Goal: Information Seeking & Learning: Compare options

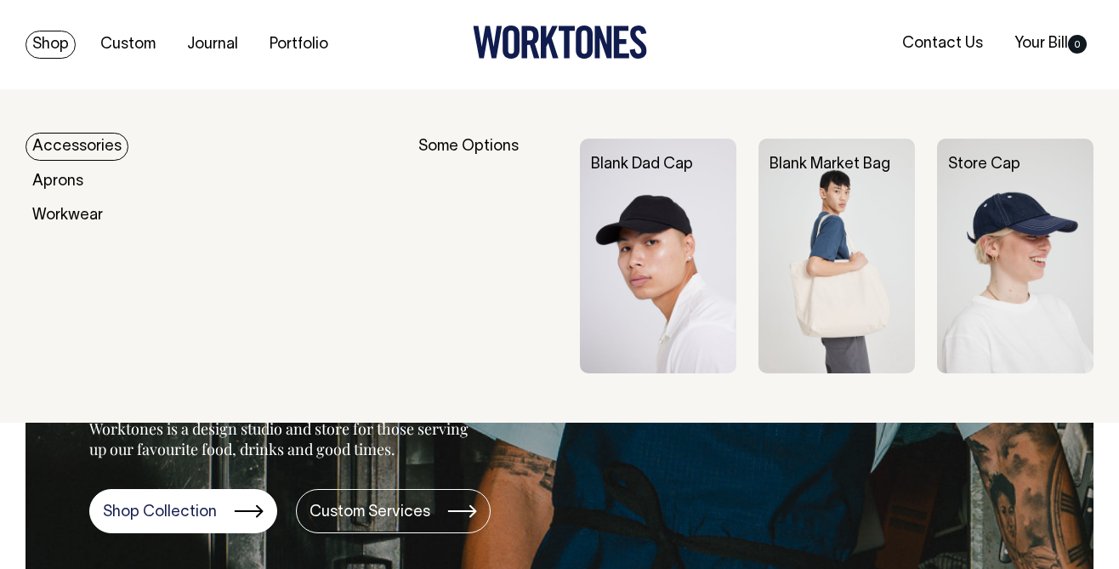
click at [840, 203] on img at bounding box center [837, 256] width 156 height 235
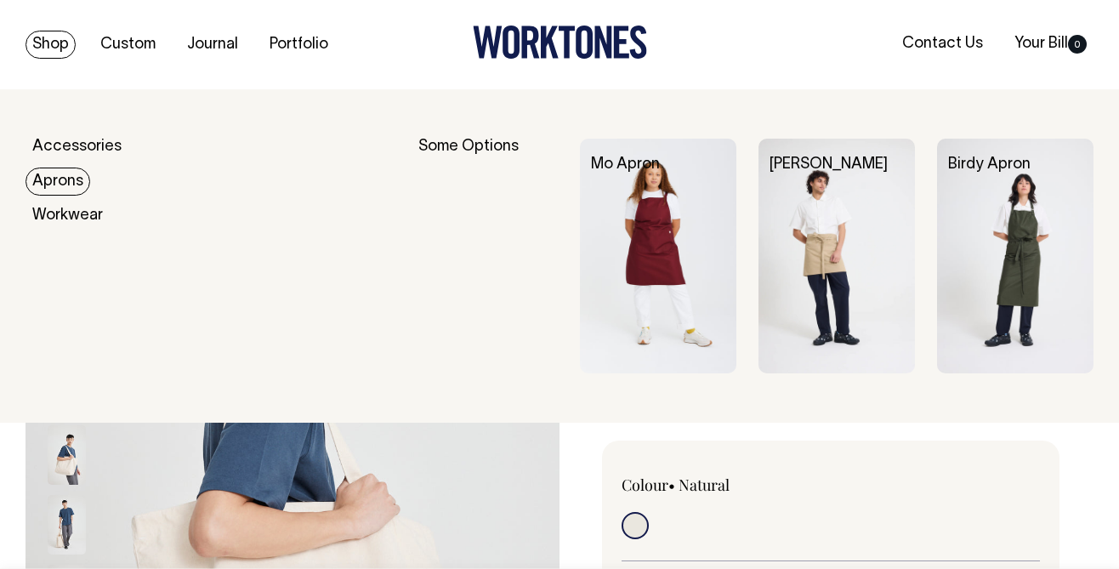
click at [57, 185] on link "Aprons" at bounding box center [58, 182] width 65 height 28
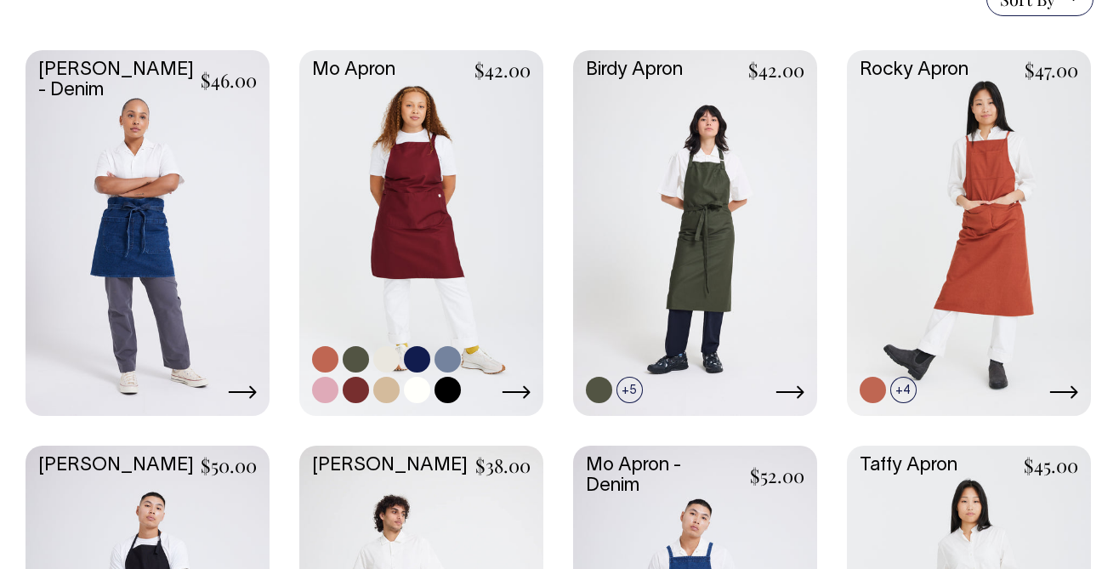
scroll to position [461, 0]
click at [473, 215] on link at bounding box center [421, 232] width 244 height 363
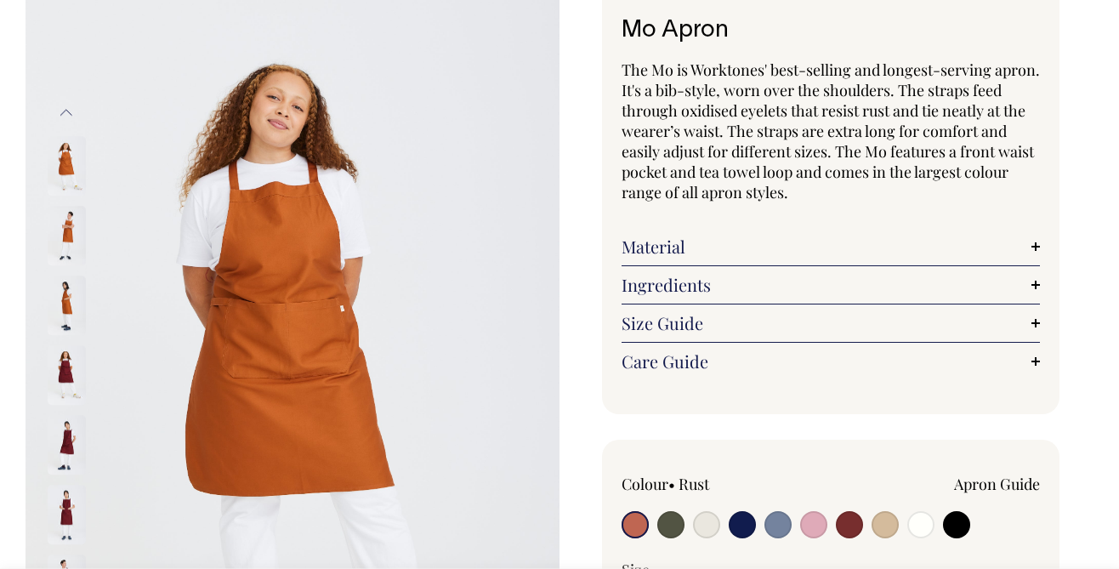
scroll to position [115, 0]
click at [673, 529] on input "radio" at bounding box center [670, 523] width 27 height 27
radio input "true"
select select "Olive"
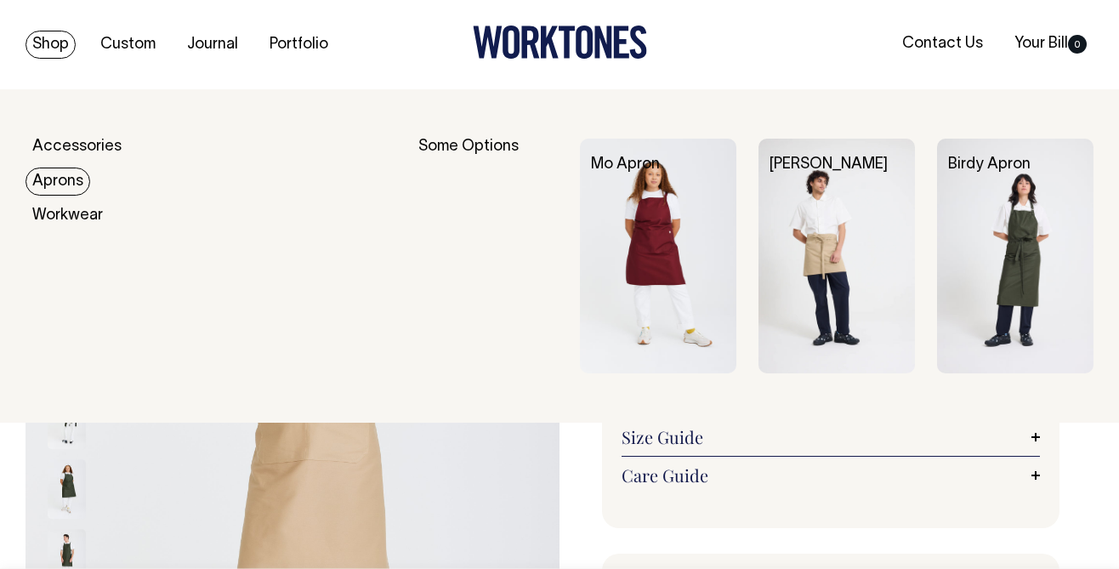
click at [60, 184] on link "Aprons" at bounding box center [58, 182] width 65 height 28
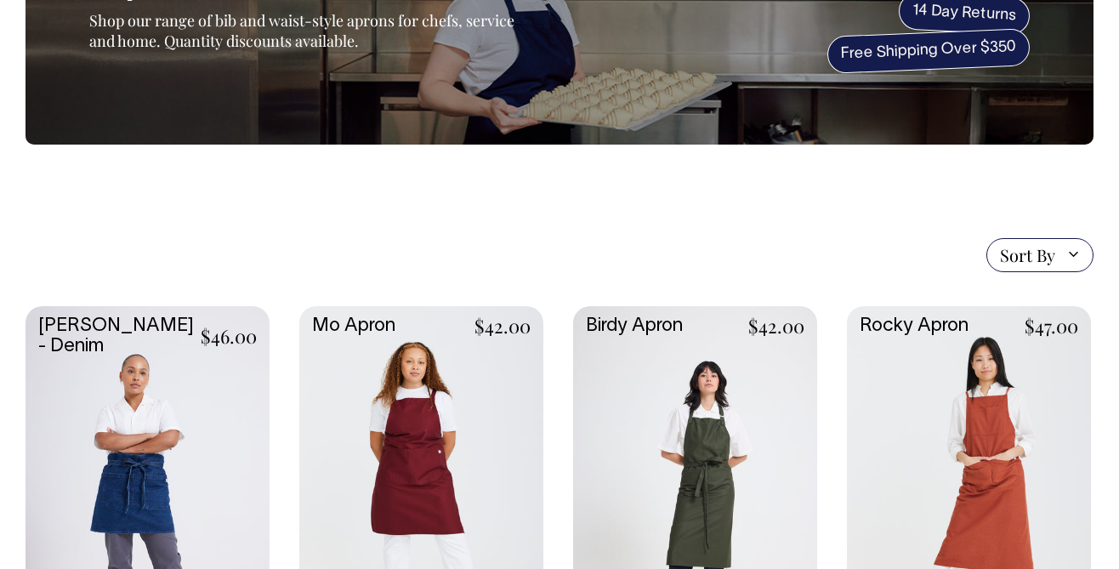
scroll to position [325, 0]
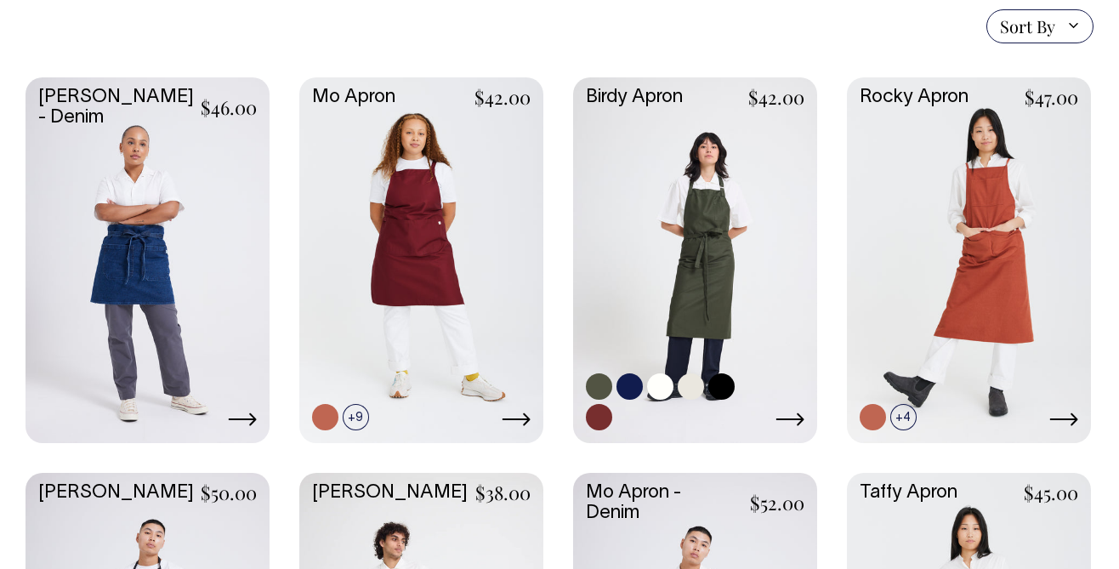
click at [748, 234] on link at bounding box center [695, 258] width 244 height 363
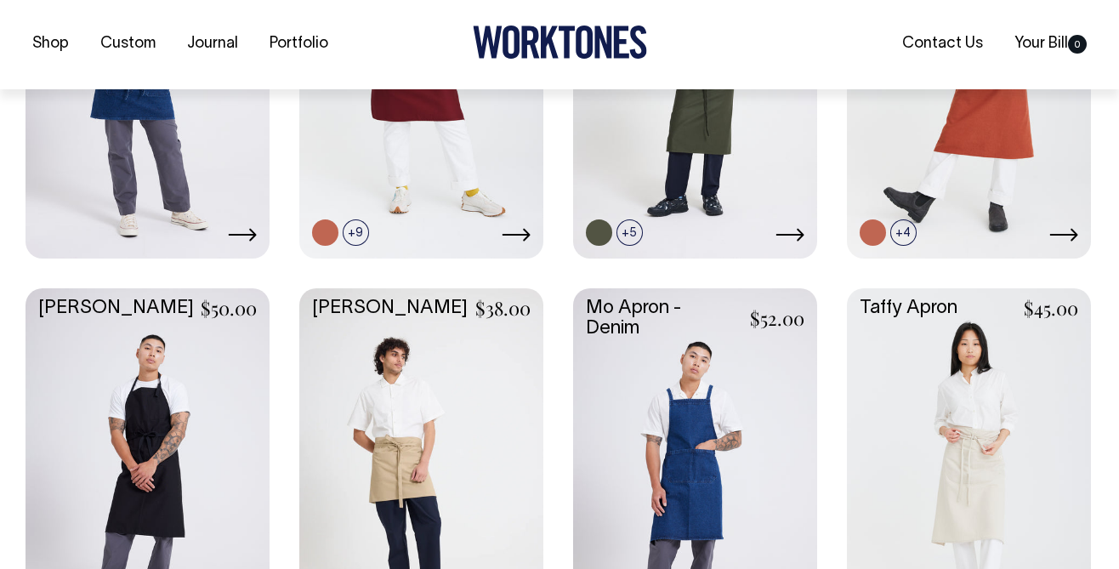
scroll to position [620, 0]
click at [425, 363] on link at bounding box center [421, 468] width 244 height 363
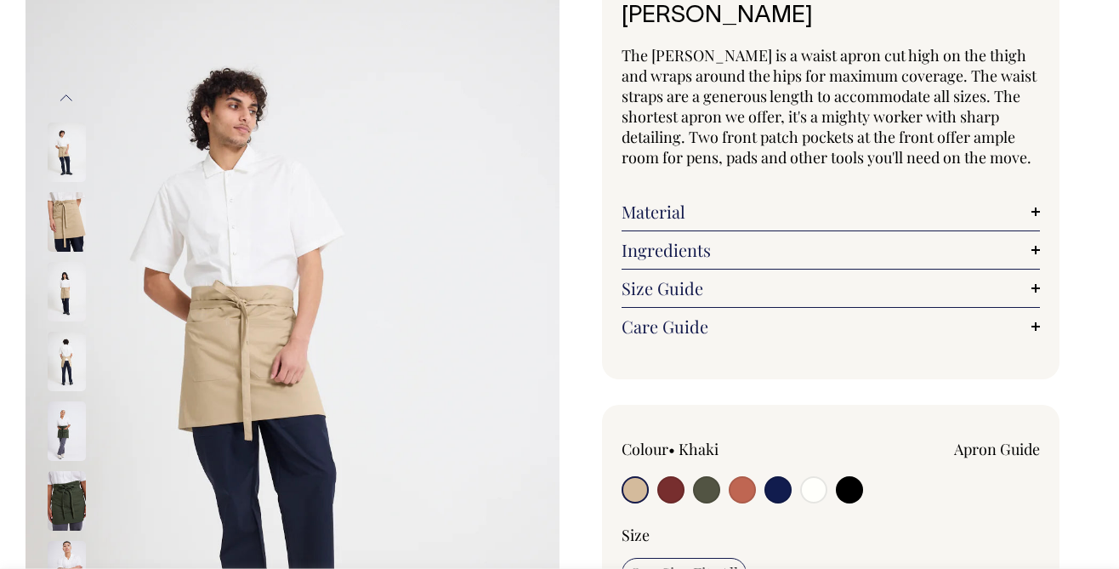
scroll to position [128, 0]
click at [745, 486] on input "radio" at bounding box center [742, 489] width 27 height 27
radio input "true"
select select "Rust"
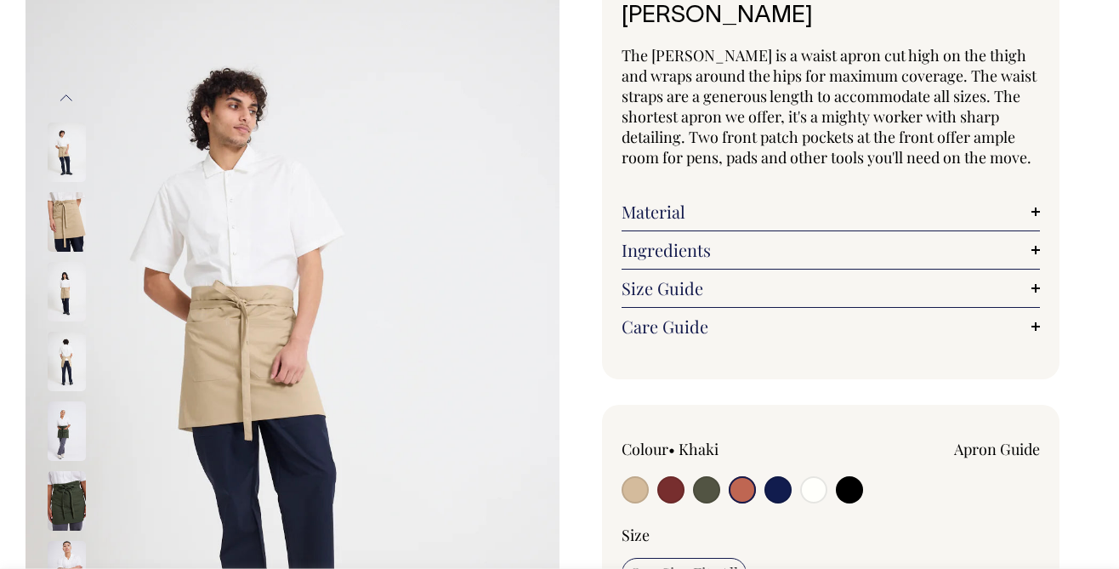
scroll to position [129, 0]
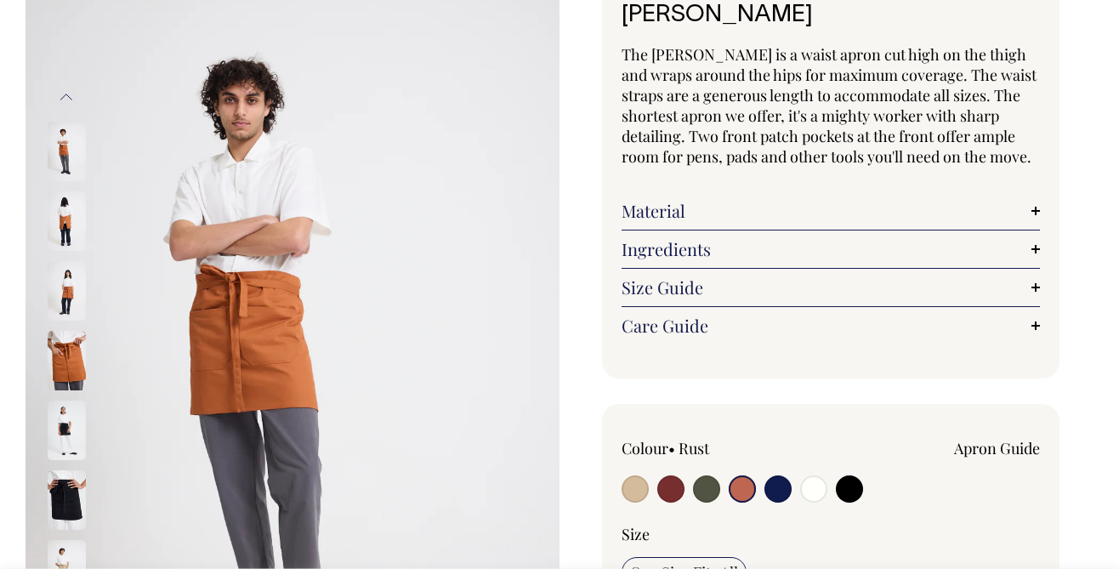
click at [705, 488] on input "radio" at bounding box center [706, 488] width 27 height 27
radio input "true"
radio input "false"
select select "Olive"
